Goal: Information Seeking & Learning: Learn about a topic

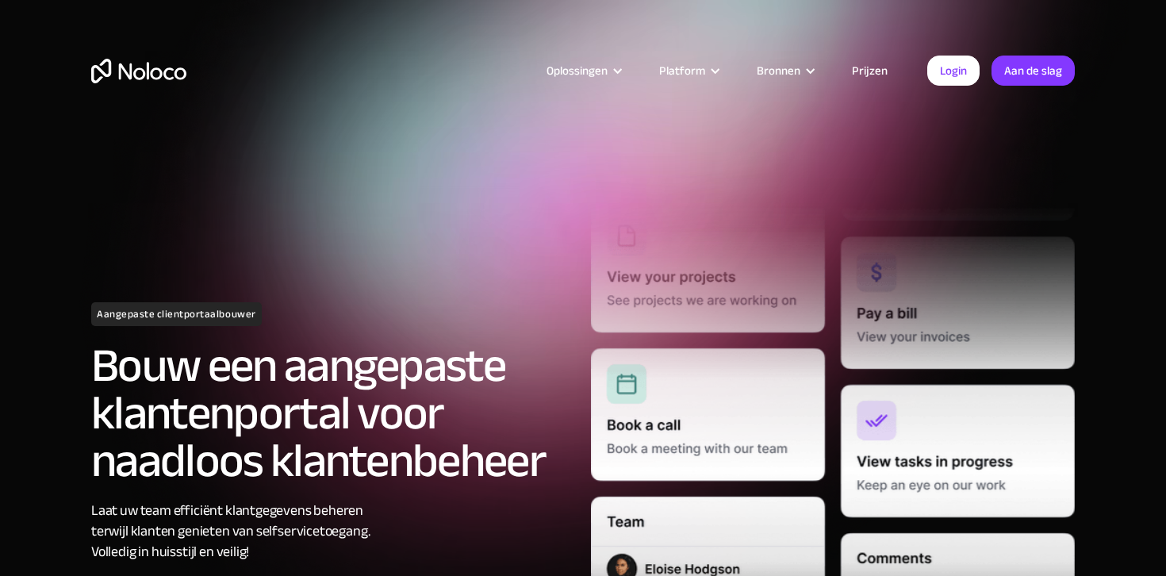
click at [877, 75] on font "Prijzen" at bounding box center [870, 70] width 36 height 22
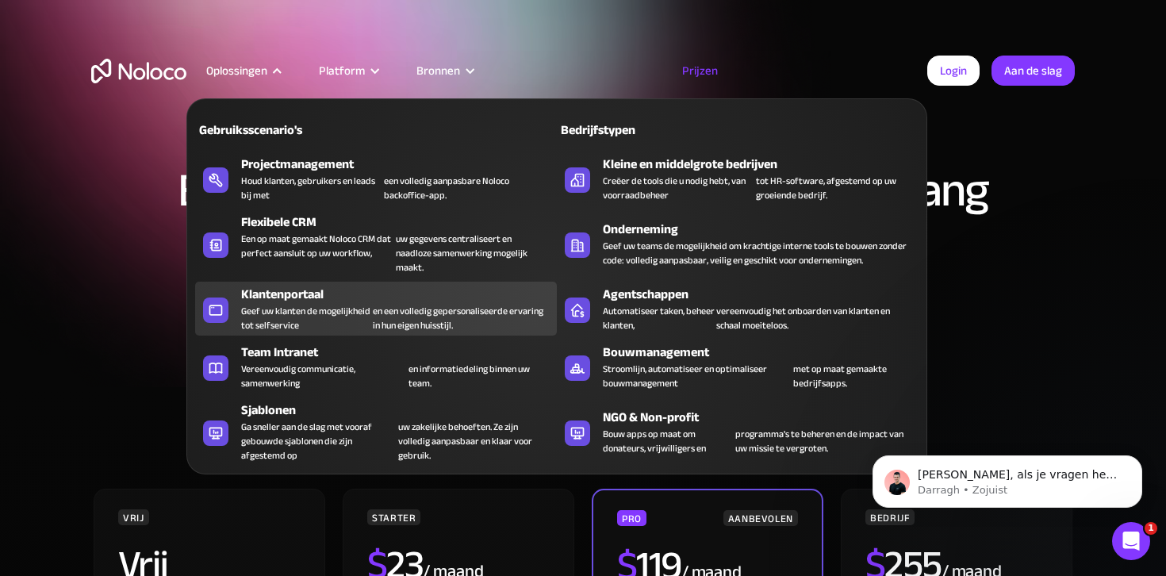
click at [280, 298] on font "Klantenportaal" at bounding box center [282, 294] width 82 height 24
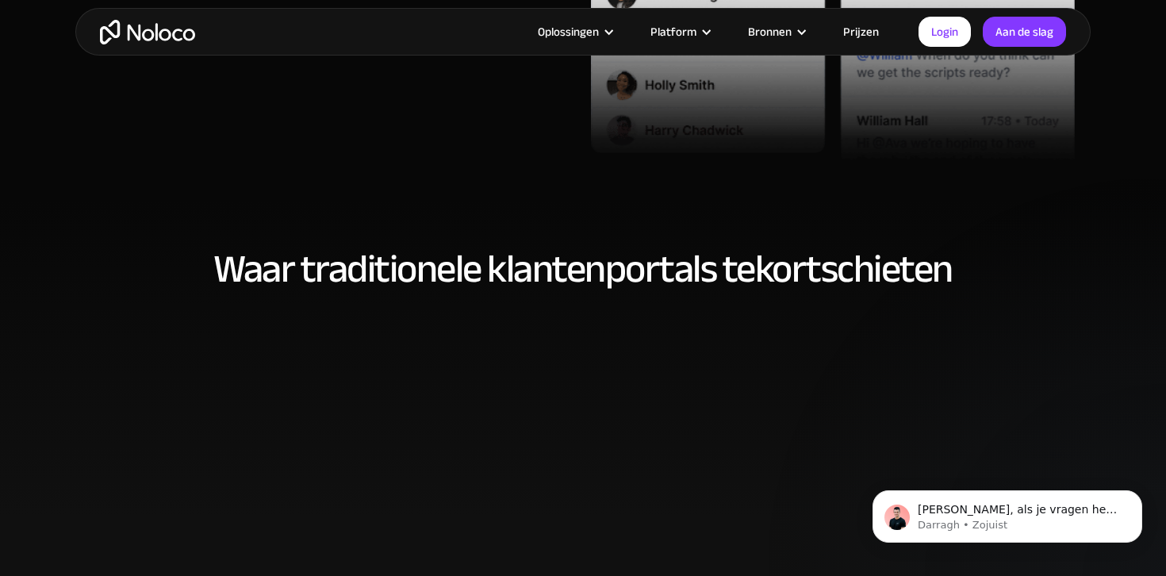
scroll to position [768, 0]
